Goal: Transaction & Acquisition: Purchase product/service

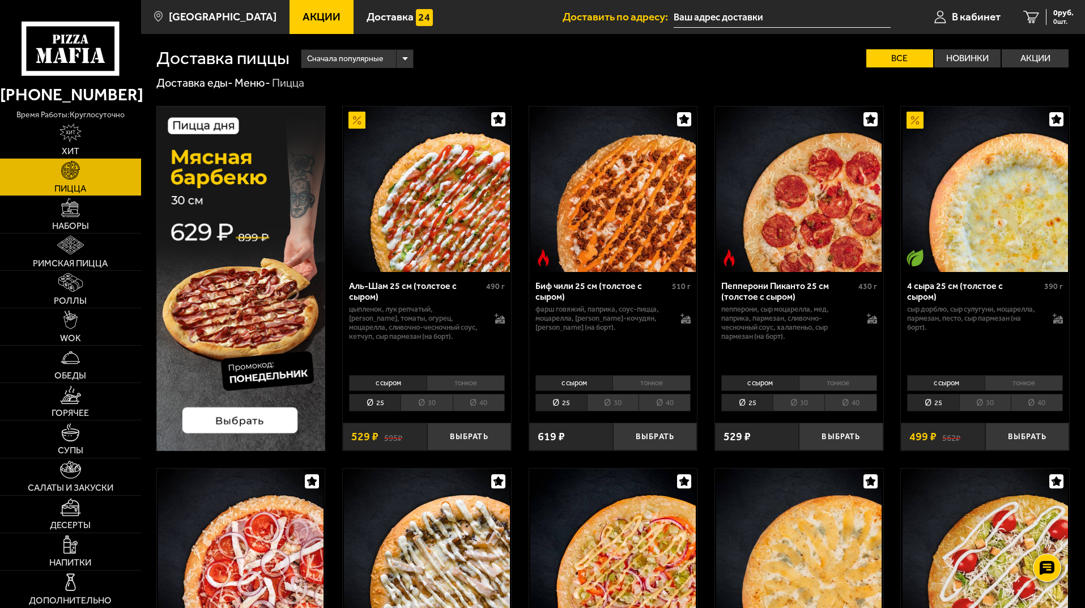
scroll to position [1569, 0]
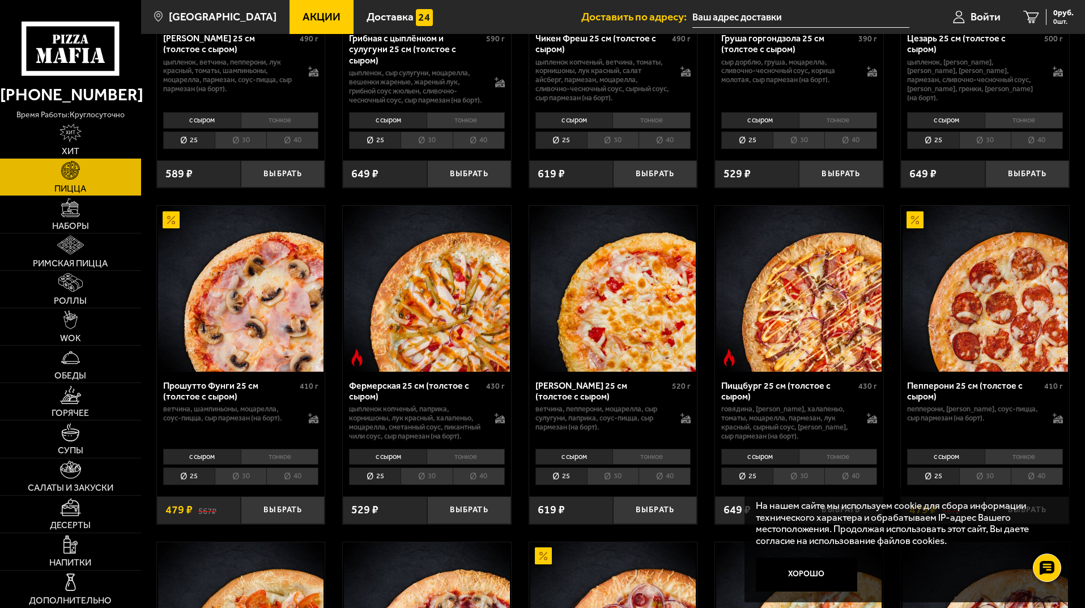
scroll to position [453, 0]
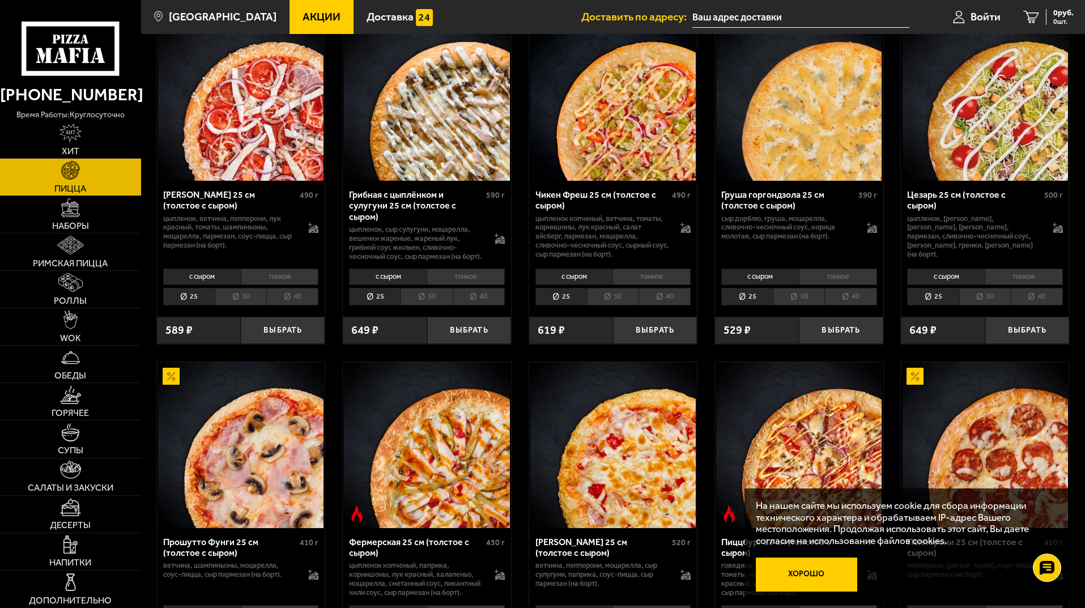
click at [790, 588] on button "Хорошо" at bounding box center [807, 575] width 102 height 34
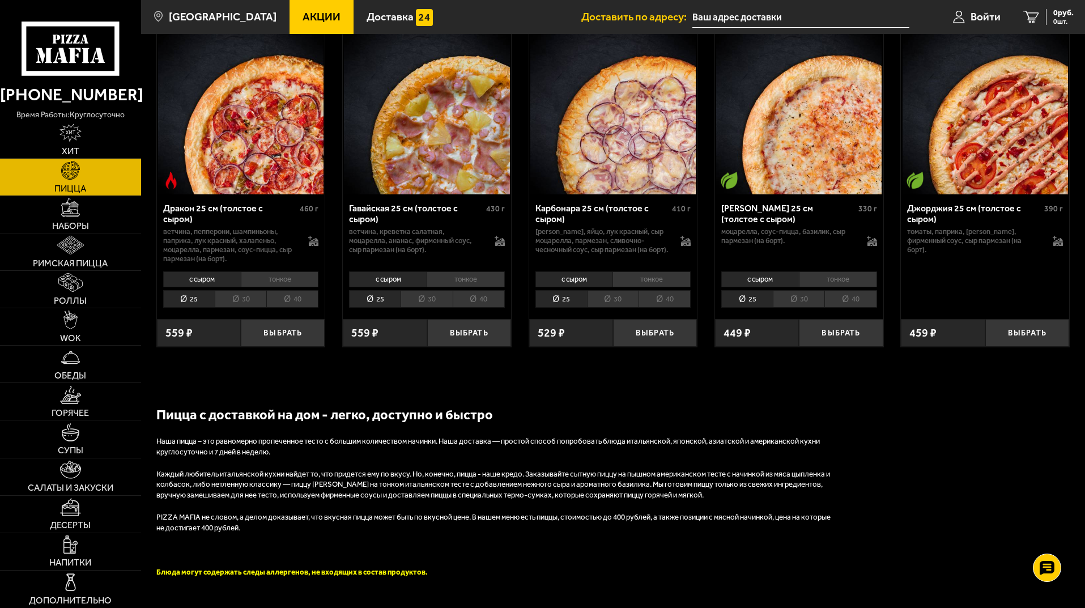
scroll to position [2249, 0]
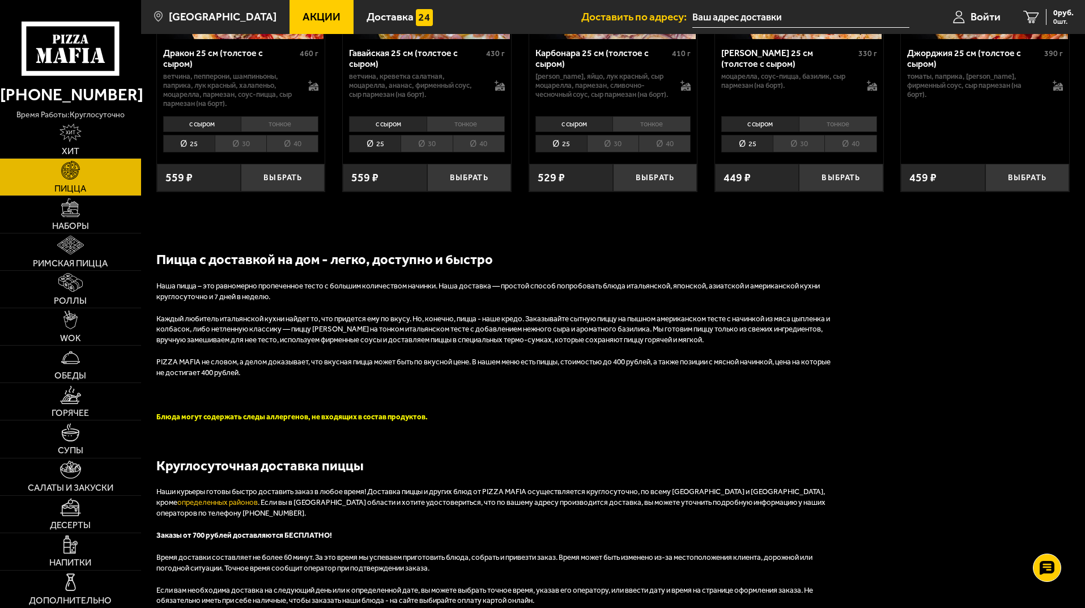
scroll to position [1966, 0]
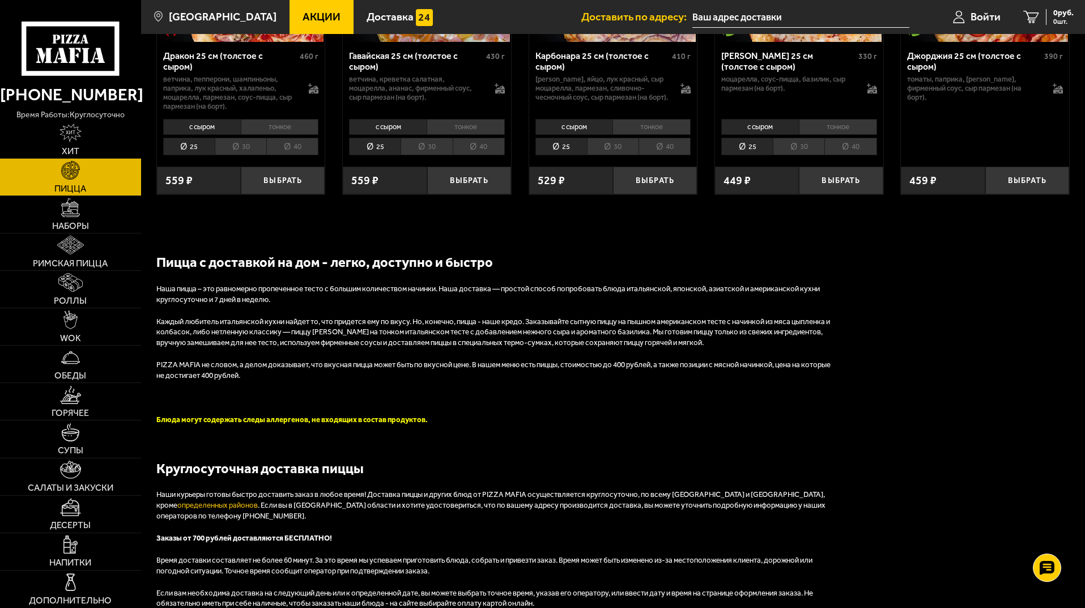
click at [457, 401] on div "Пицца с доставкой на дом - легко, доступно и быстро Наша пицца – это равномерно…" at bounding box center [496, 517] width 680 height 529
